Goal: Information Seeking & Learning: Learn about a topic

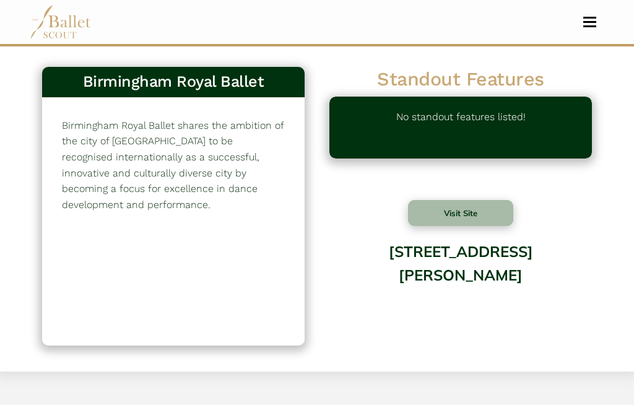
click at [592, 21] on span "Toggle navigation" at bounding box center [589, 22] width 13 height 2
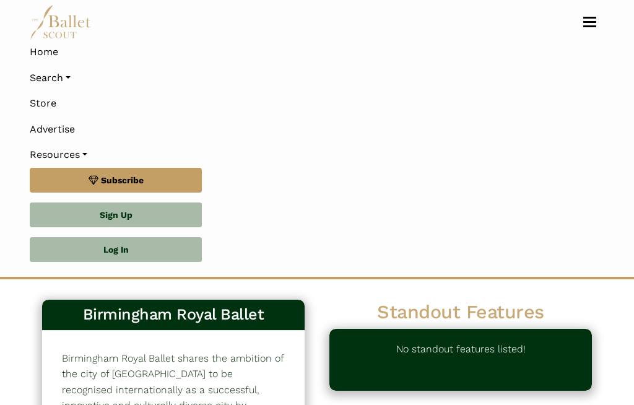
click at [69, 80] on link "Search" at bounding box center [317, 78] width 574 height 26
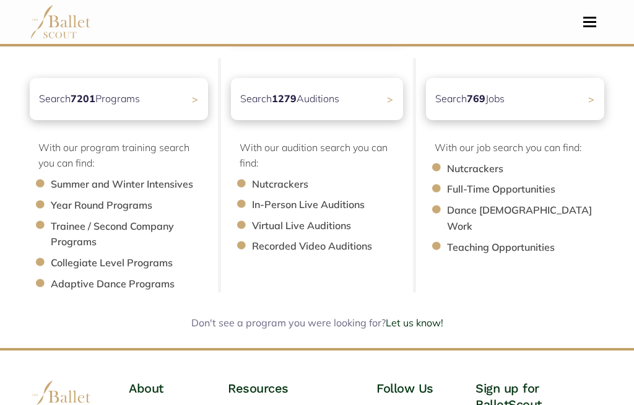
scroll to position [141, 0]
click at [163, 102] on div "Search 7201 Programs >" at bounding box center [119, 98] width 178 height 42
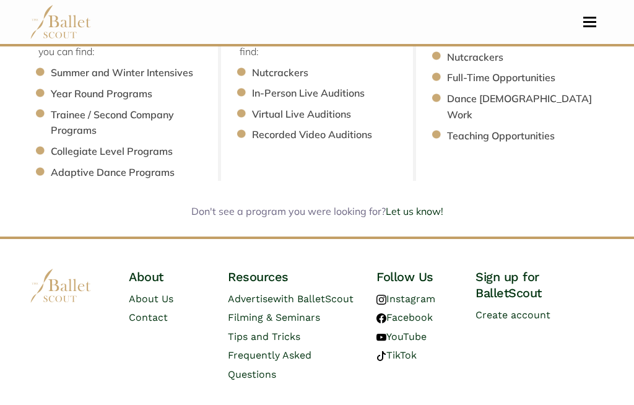
scroll to position [253, 0]
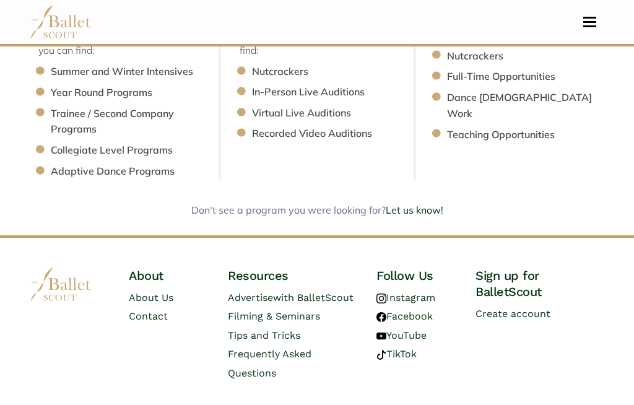
click at [121, 136] on ul "Summer and Winter Intensives Year Round Programs Trainee / Second Company Progr…" at bounding box center [123, 121] width 170 height 115
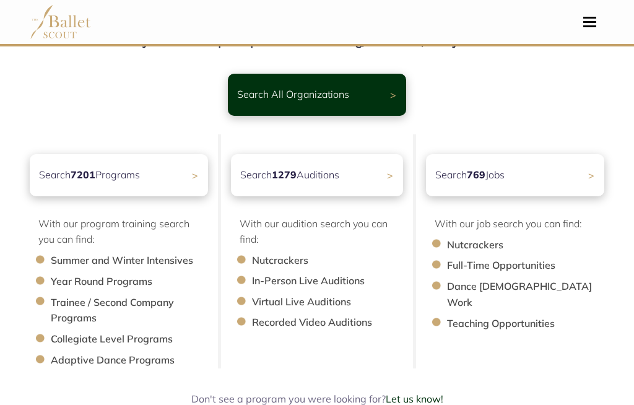
scroll to position [64, 0]
click at [189, 180] on div "Search 7201 Programs >" at bounding box center [119, 175] width 178 height 42
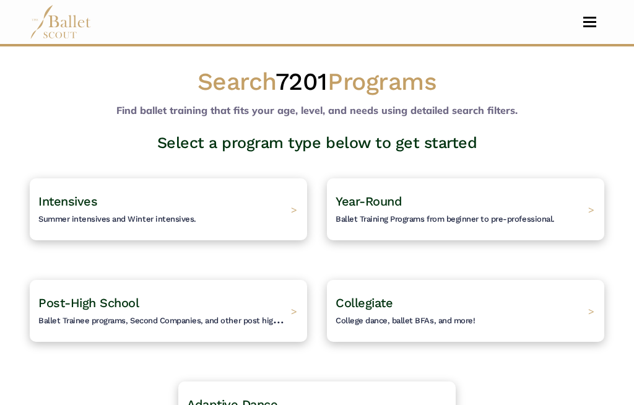
click at [497, 208] on h4 "Year-Round Ballet Training Programs from beginner to pre-professional." at bounding box center [445, 209] width 219 height 32
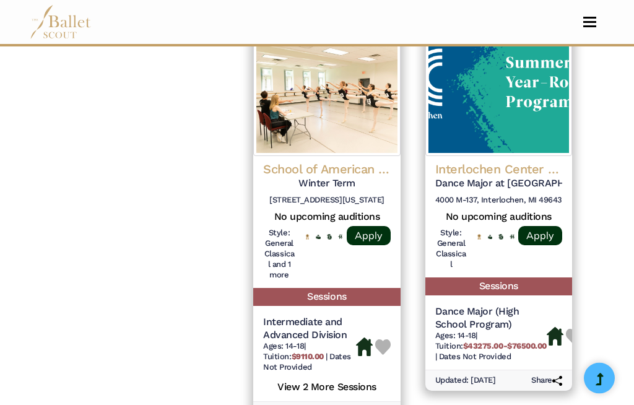
scroll to position [1869, 0]
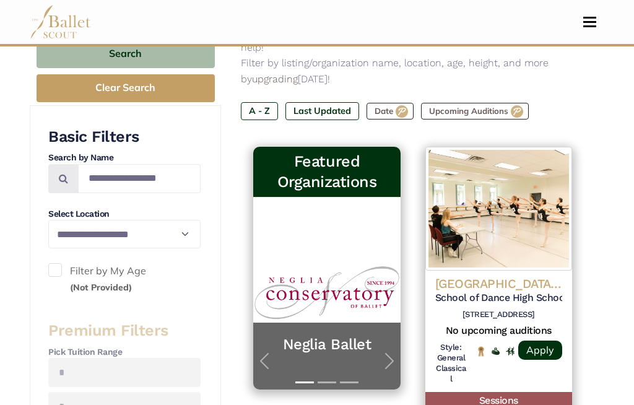
scroll to position [191, 0]
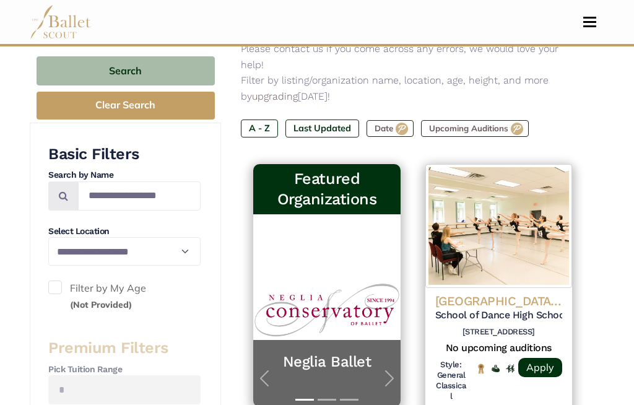
click at [168, 70] on button "Search" at bounding box center [126, 71] width 178 height 29
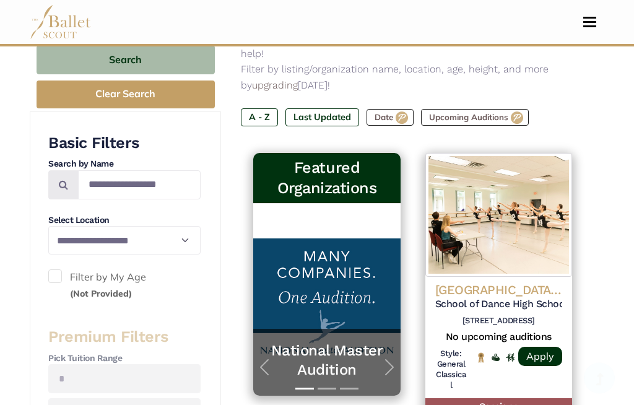
scroll to position [202, 0]
click at [598, 23] on button "Toggle navigation" at bounding box center [589, 22] width 29 height 12
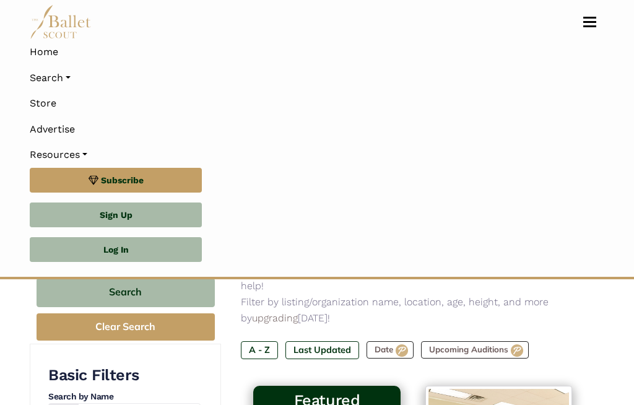
click at [54, 52] on link "Home" at bounding box center [317, 52] width 574 height 26
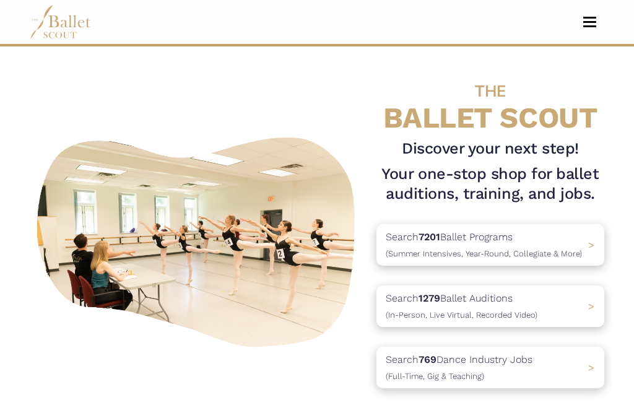
click at [571, 366] on div "Search 769 Dance Industry Jobs (Full-Time, Gig & Teaching) >" at bounding box center [490, 367] width 228 height 41
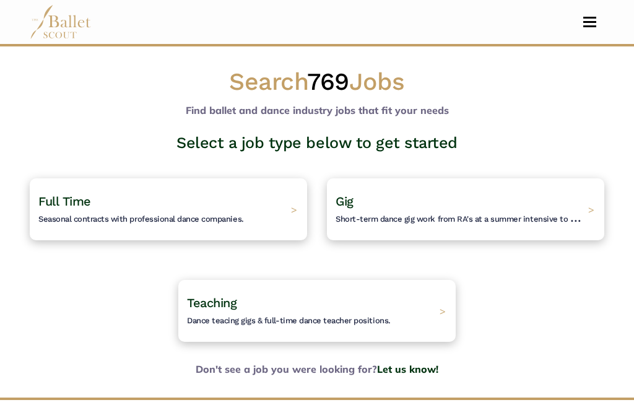
click at [212, 208] on h4 "Full Time Seasonal contracts with professional dance companies." at bounding box center [141, 209] width 206 height 32
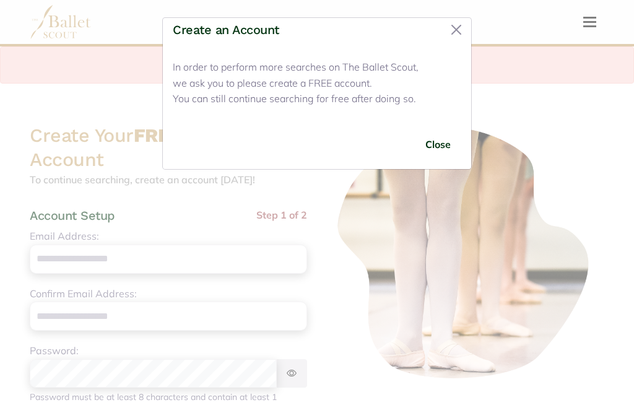
click at [444, 139] on button "Close" at bounding box center [438, 144] width 46 height 29
